Goal: Task Accomplishment & Management: Manage account settings

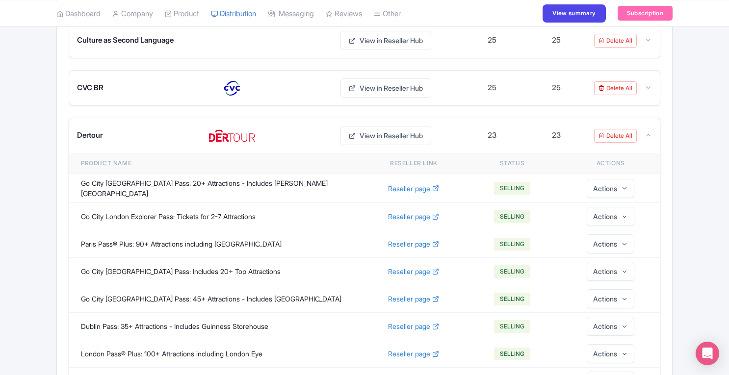
click at [648, 132] on icon at bounding box center [648, 135] width 7 height 7
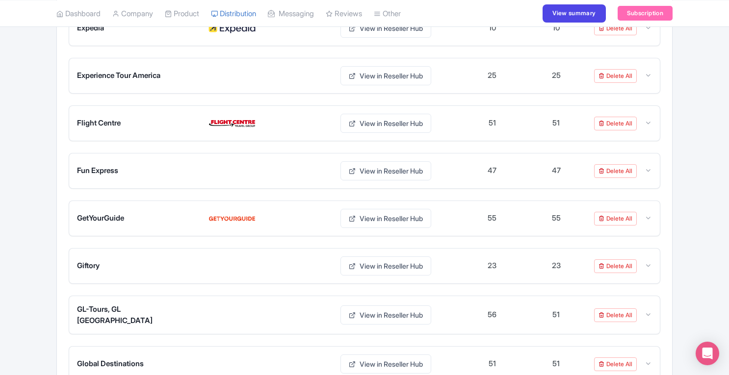
scroll to position [2269, 0]
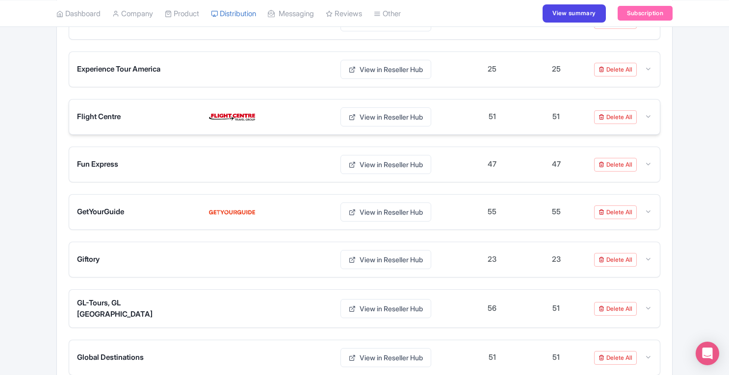
click at [652, 113] on icon at bounding box center [648, 116] width 7 height 7
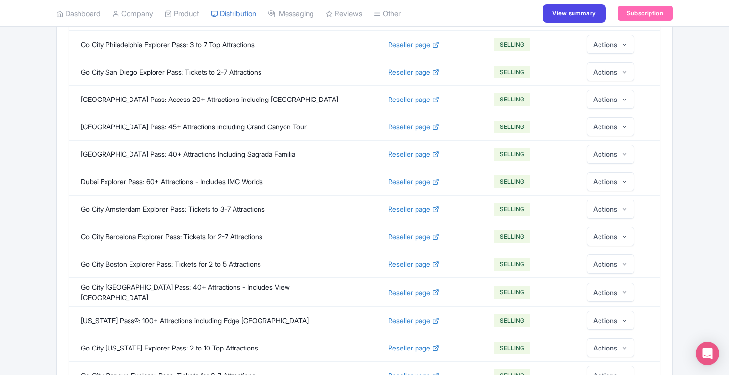
scroll to position [2844, 0]
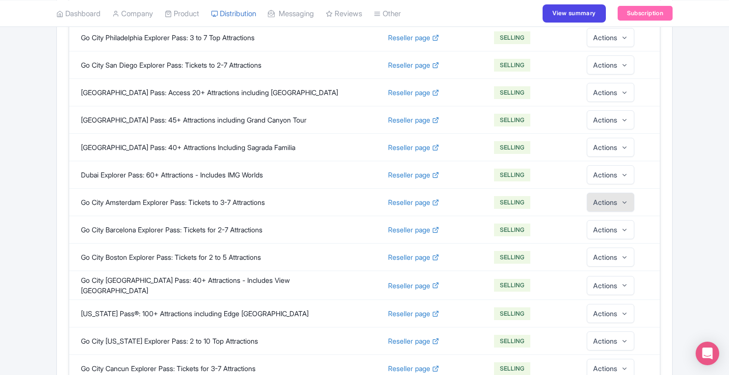
click at [620, 193] on button "Actions" at bounding box center [611, 202] width 48 height 19
click at [603, 220] on link "Edit" at bounding box center [610, 229] width 93 height 18
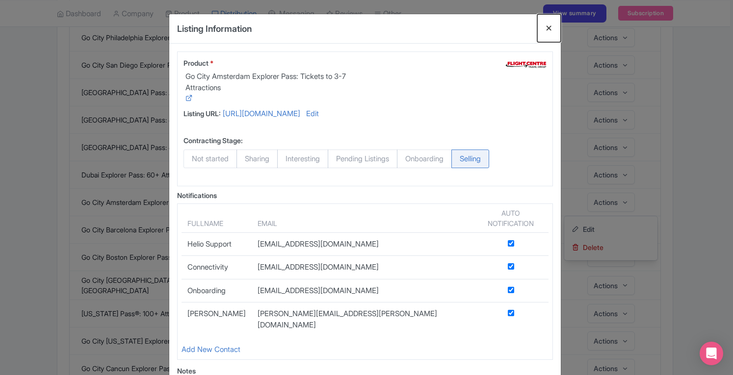
click at [545, 27] on button "Close" at bounding box center [549, 28] width 24 height 28
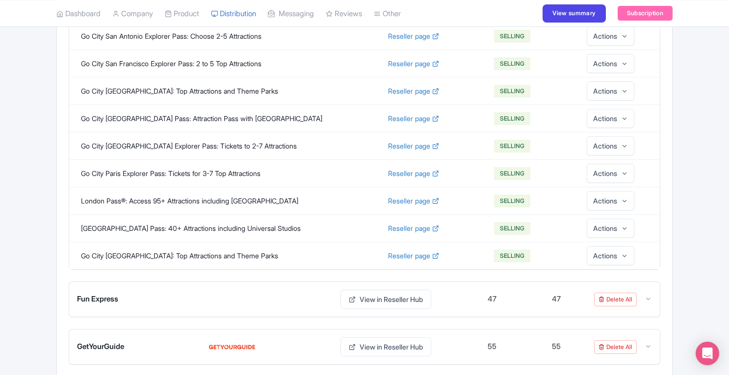
scroll to position [3599, 0]
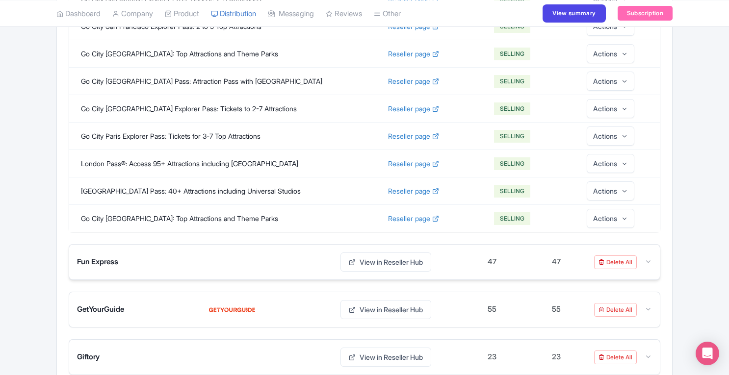
click at [651, 258] on icon at bounding box center [648, 261] width 7 height 7
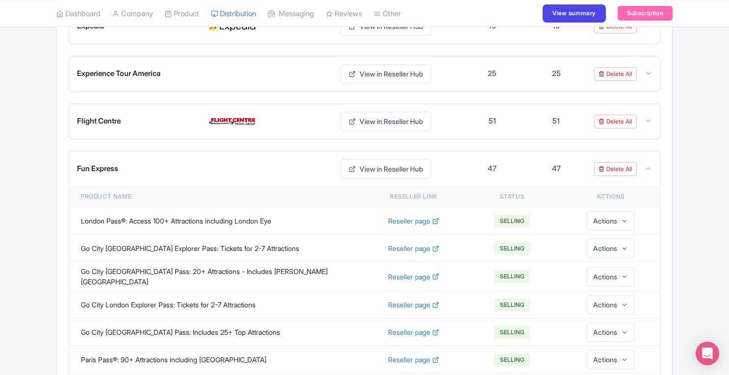
scroll to position [2190, 0]
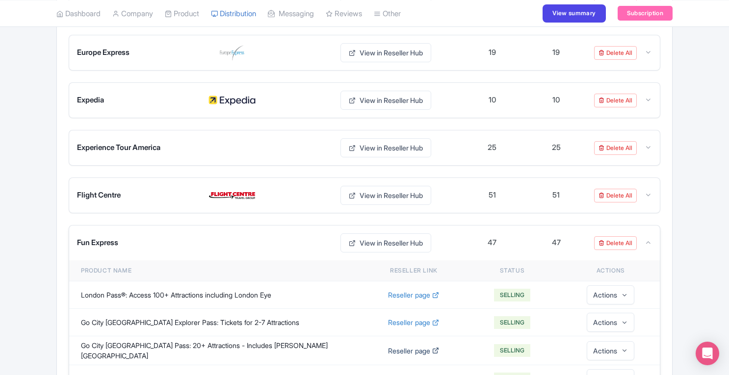
click at [413, 346] on span "Reseller page" at bounding box center [409, 351] width 42 height 10
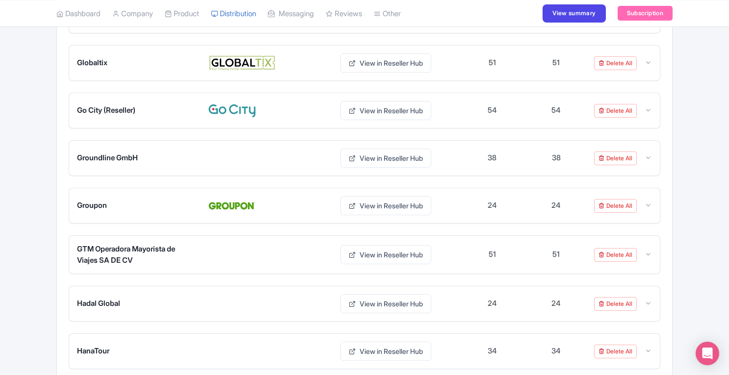
scroll to position [3938, 0]
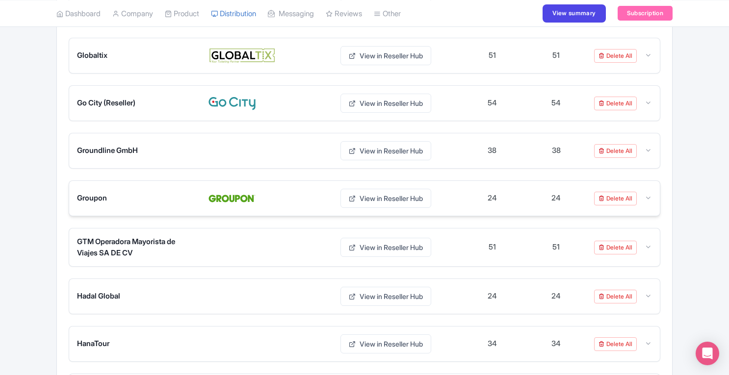
click at [648, 194] on icon at bounding box center [648, 197] width 7 height 7
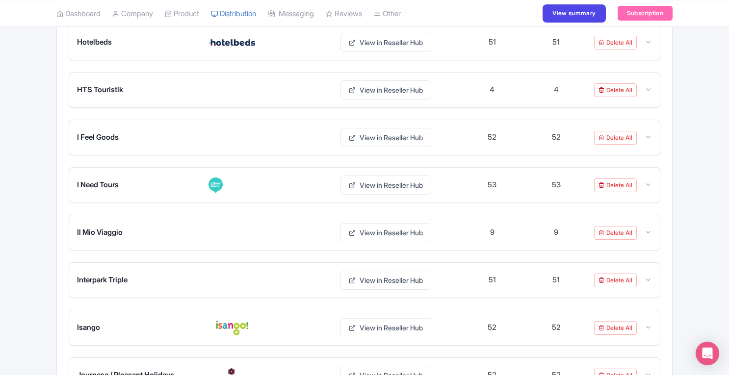
scroll to position [2647, 0]
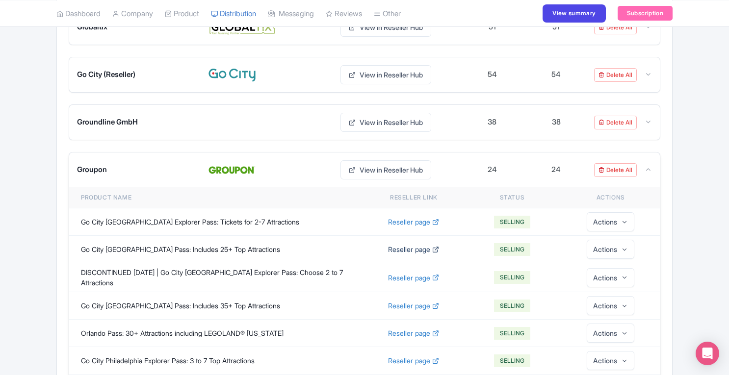
click at [427, 244] on span "Reseller page" at bounding box center [409, 249] width 42 height 10
click at [649, 166] on icon at bounding box center [648, 169] width 7 height 7
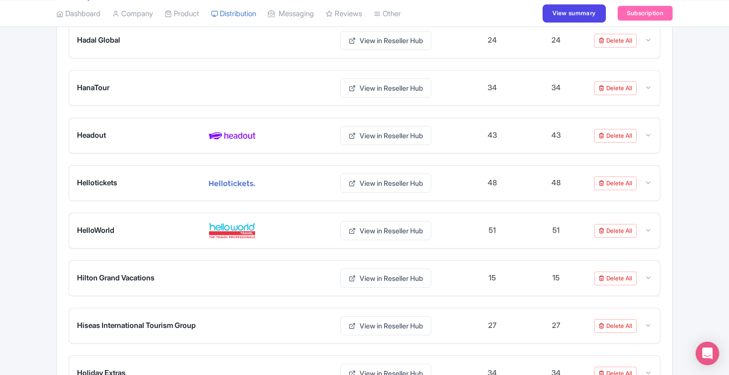
scroll to position [2869, 0]
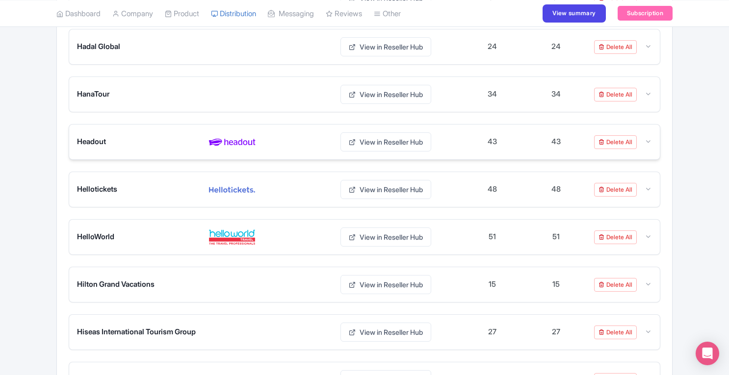
click at [650, 138] on icon at bounding box center [648, 141] width 7 height 7
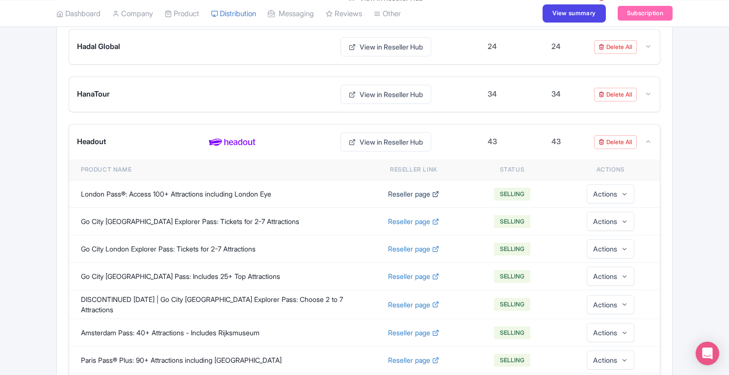
click at [395, 189] on span "Reseller page" at bounding box center [409, 194] width 42 height 10
click at [407, 271] on span "Reseller page" at bounding box center [409, 276] width 42 height 10
click at [653, 125] on div "Headout View in Reseller Hub 43 43 Delete All" at bounding box center [364, 142] width 591 height 35
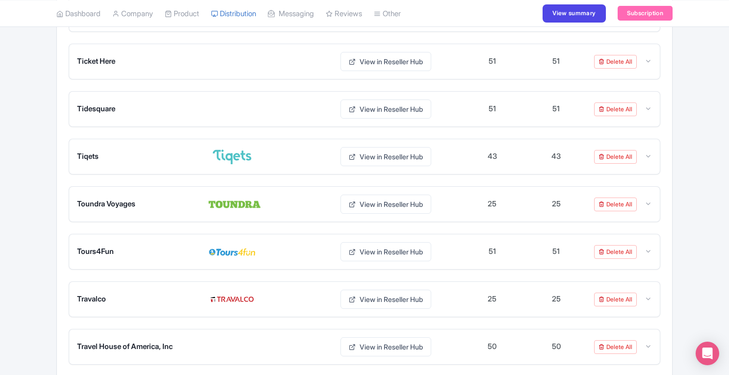
scroll to position [5675, 0]
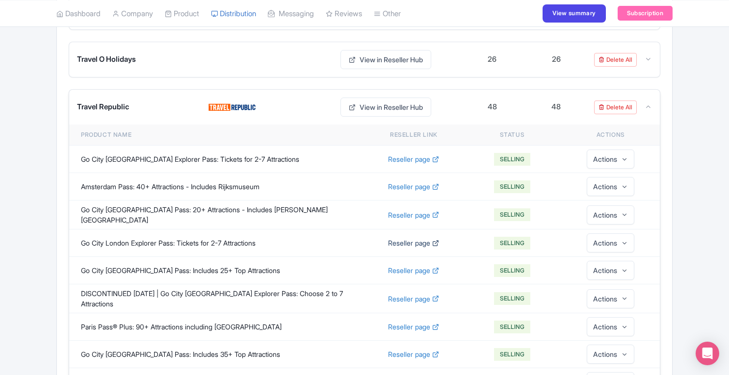
click at [415, 238] on span "Reseller page" at bounding box center [409, 243] width 42 height 10
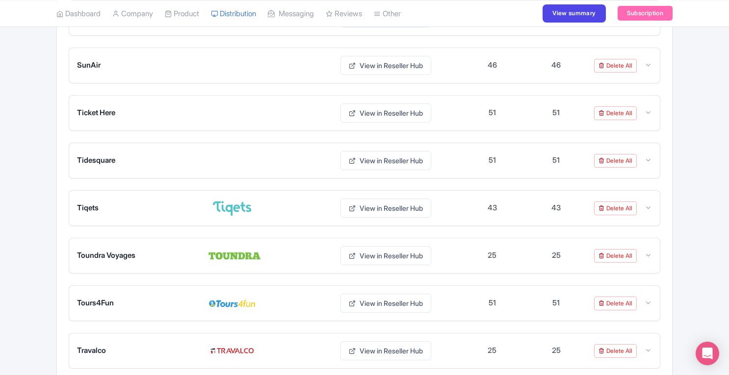
scroll to position [5595, 0]
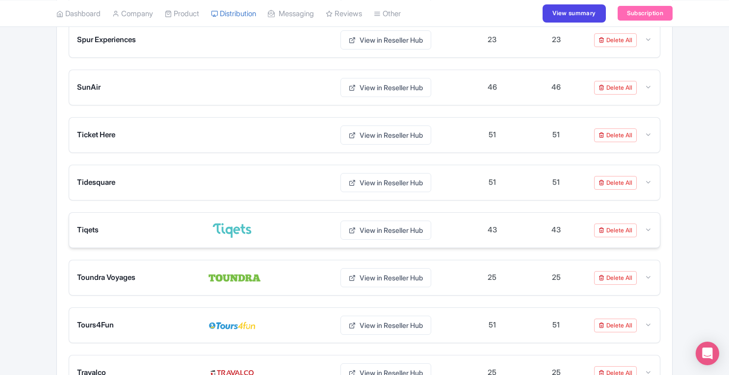
click at [649, 226] on icon at bounding box center [648, 229] width 7 height 7
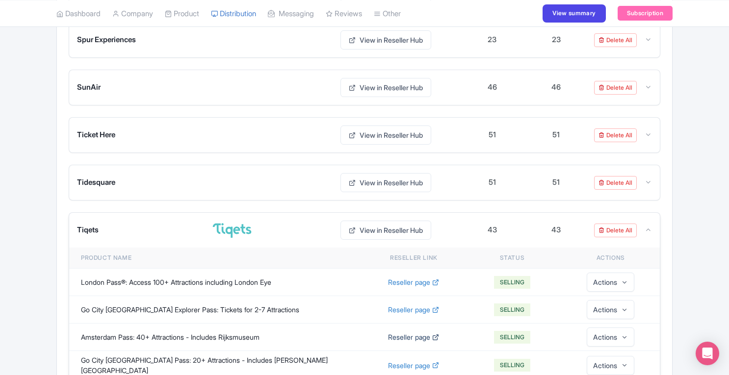
click at [420, 332] on span "Reseller page" at bounding box center [409, 337] width 42 height 10
click at [653, 213] on div "Tiqets View in Reseller Hub 43 43 Delete All" at bounding box center [364, 230] width 591 height 35
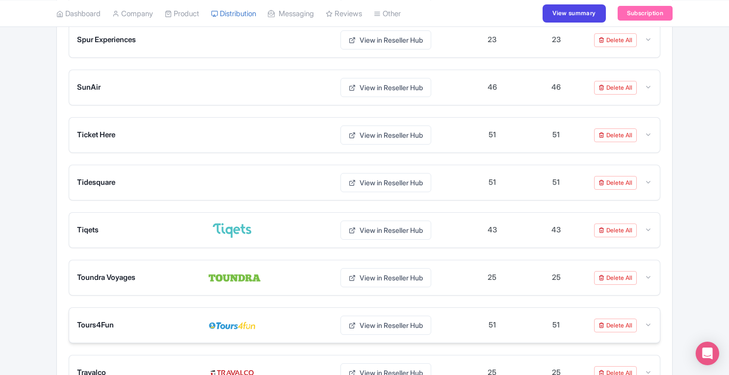
click at [650, 321] on icon at bounding box center [648, 324] width 7 height 7
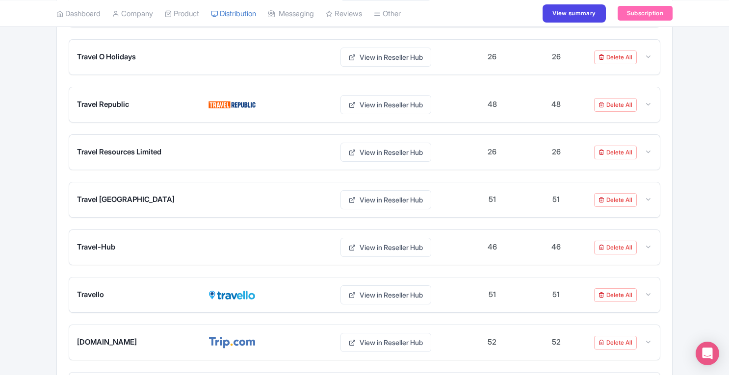
scroll to position [6019, 0]
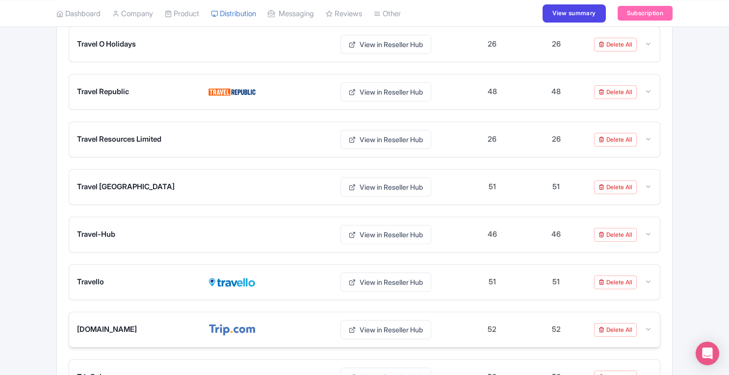
click at [651, 326] on icon at bounding box center [648, 329] width 7 height 7
click at [413, 375] on span "Reseller page" at bounding box center [409, 382] width 42 height 10
